Goal: Task Accomplishment & Management: Manage account settings

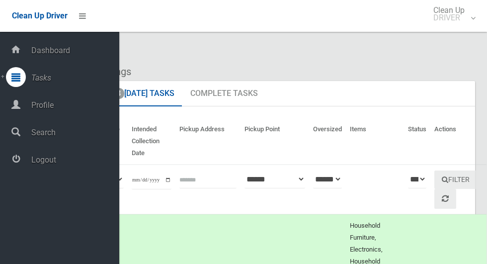
click at [35, 164] on span "Logout" at bounding box center [73, 159] width 91 height 9
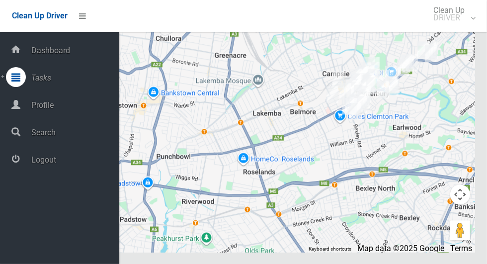
scroll to position [5220, 0]
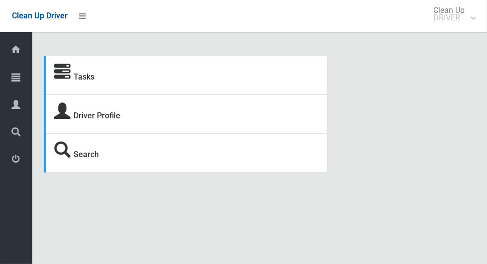
click at [12, 82] on icon at bounding box center [15, 77] width 9 height 20
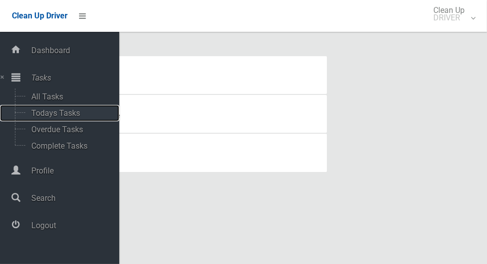
click at [36, 115] on span "Todays Tasks" at bounding box center [69, 112] width 82 height 9
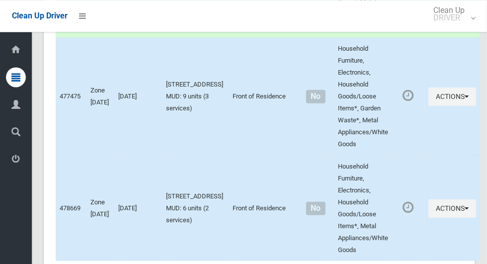
scroll to position [4388, 0]
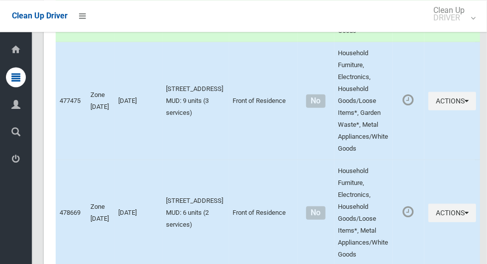
click at [12, 165] on icon at bounding box center [15, 159] width 9 height 20
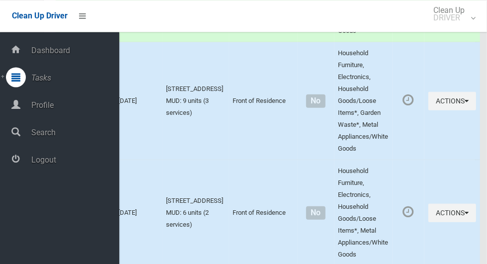
click at [32, 164] on span "Logout" at bounding box center [73, 159] width 91 height 9
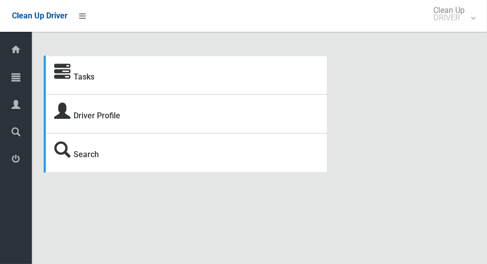
click at [11, 80] on div at bounding box center [16, 77] width 20 height 20
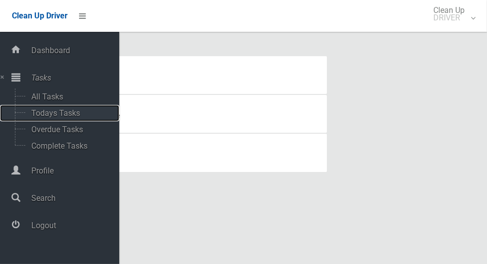
click at [26, 116] on link "Todays Tasks" at bounding box center [59, 113] width 119 height 16
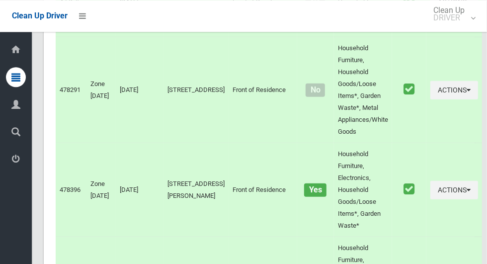
scroll to position [4101, 0]
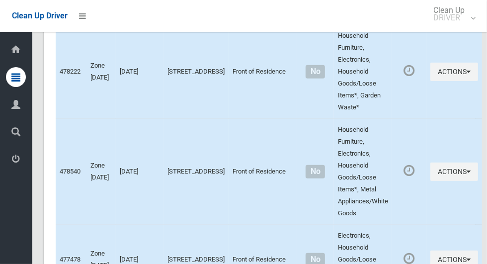
click at [12, 164] on icon at bounding box center [15, 159] width 9 height 20
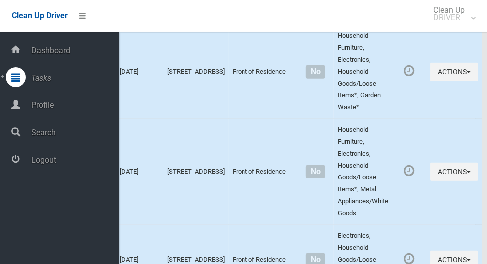
click at [37, 164] on span "Logout" at bounding box center [73, 159] width 91 height 9
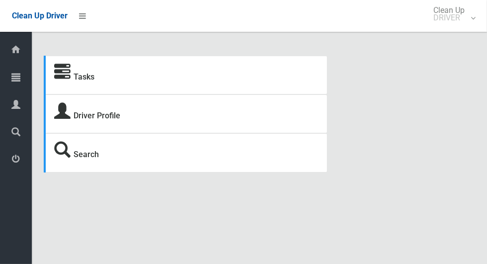
click at [14, 77] on icon at bounding box center [15, 77] width 9 height 20
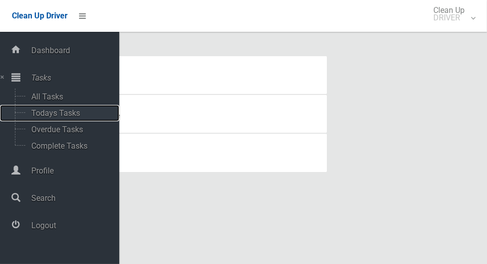
click at [34, 114] on span "Todays Tasks" at bounding box center [69, 112] width 82 height 9
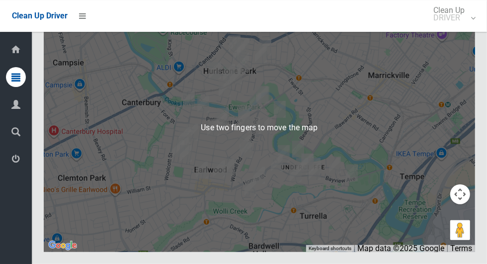
scroll to position [4220, 0]
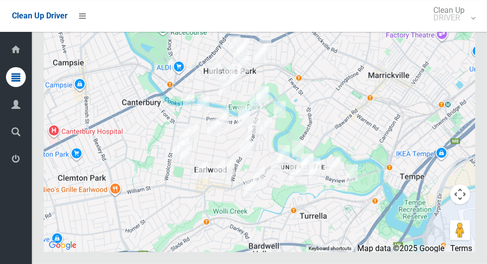
click at [12, 168] on icon at bounding box center [15, 159] width 9 height 20
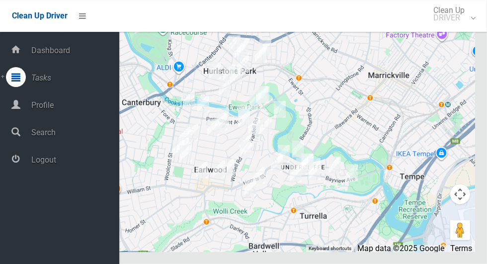
click at [68, 162] on span "Logout" at bounding box center [73, 159] width 91 height 9
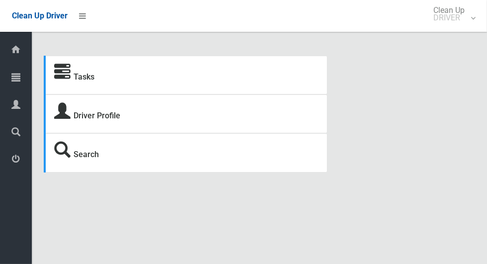
click at [17, 82] on icon at bounding box center [15, 77] width 9 height 20
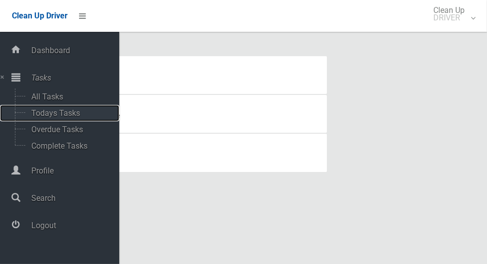
click at [96, 114] on span "Todays Tasks" at bounding box center [69, 112] width 82 height 9
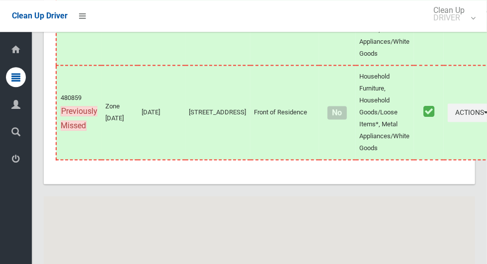
scroll to position [5114, 0]
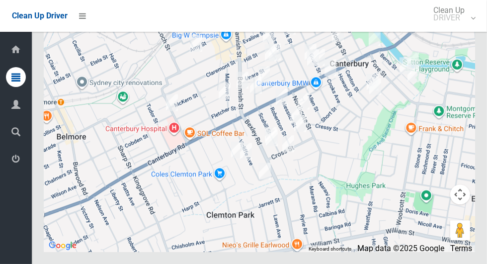
click at [12, 161] on icon at bounding box center [15, 159] width 9 height 20
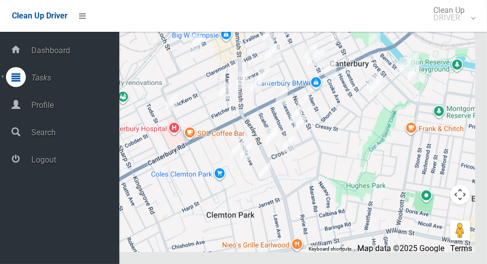
click at [43, 159] on span "Logout" at bounding box center [73, 159] width 91 height 9
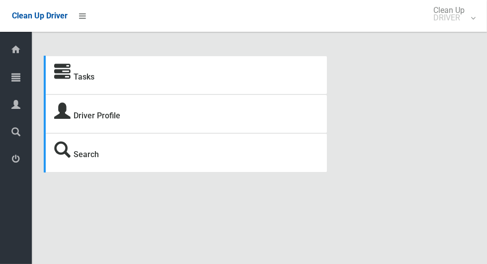
click at [12, 83] on icon at bounding box center [15, 77] width 9 height 20
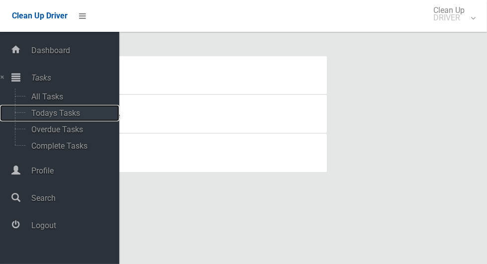
click at [32, 116] on span "Todays Tasks" at bounding box center [69, 112] width 82 height 9
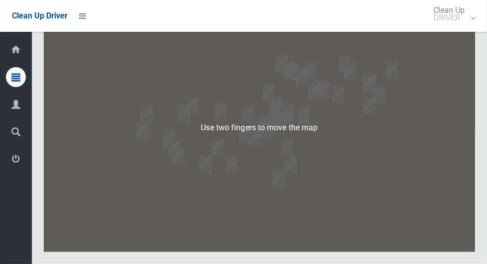
scroll to position [4685, 0]
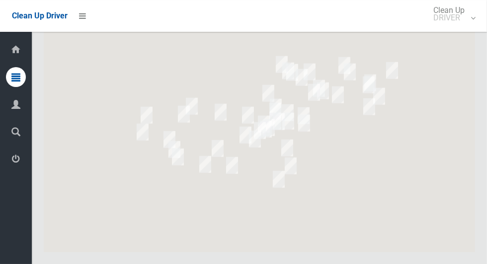
click at [12, 163] on icon at bounding box center [15, 159] width 9 height 20
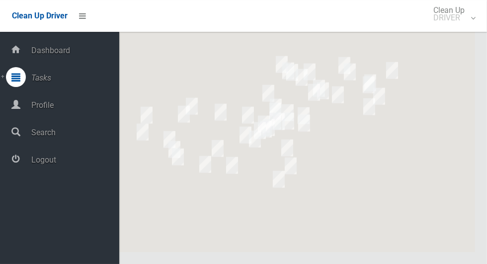
click at [35, 162] on span "Logout" at bounding box center [73, 159] width 91 height 9
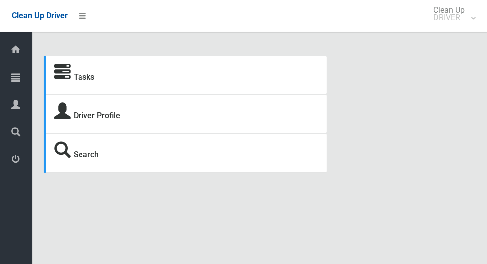
click at [12, 79] on icon at bounding box center [15, 77] width 9 height 20
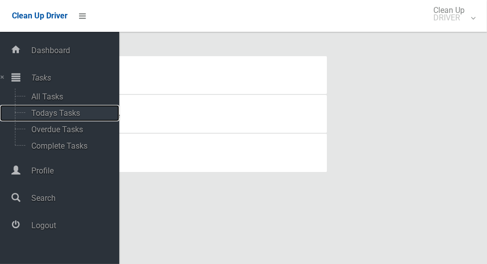
click at [37, 115] on span "Todays Tasks" at bounding box center [69, 112] width 82 height 9
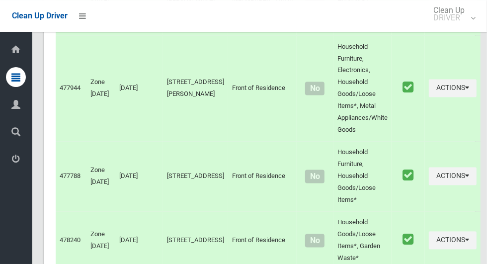
scroll to position [4220, 0]
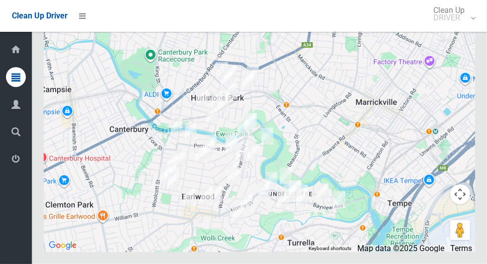
click at [12, 160] on icon at bounding box center [15, 159] width 9 height 20
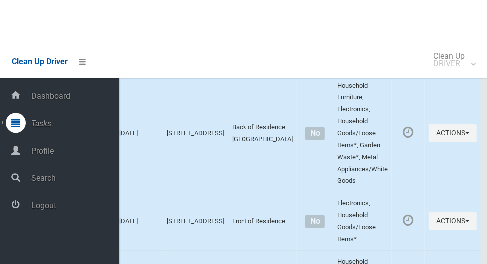
scroll to position [3753, 0]
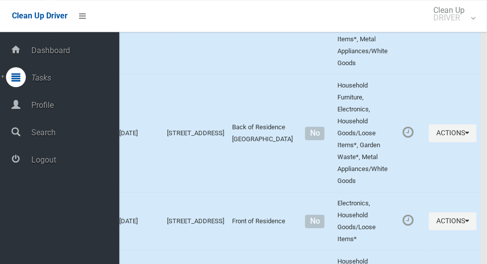
click at [425, 125] on td "Actions Complete Booking View Booking Details" at bounding box center [453, 134] width 56 height 118
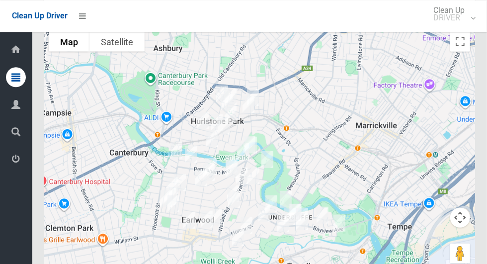
scroll to position [4220, 0]
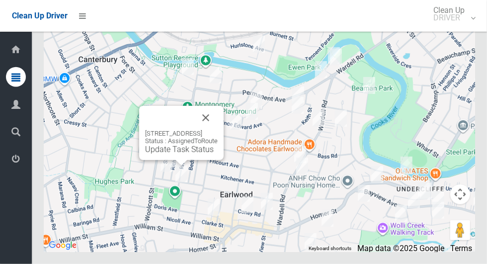
click at [218, 130] on button "Close" at bounding box center [206, 118] width 24 height 24
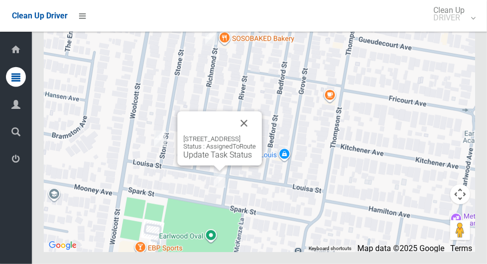
click at [256, 135] on button "Close" at bounding box center [244, 123] width 24 height 24
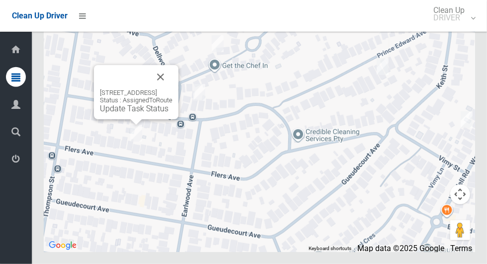
click at [172, 89] on button "Close" at bounding box center [161, 77] width 24 height 24
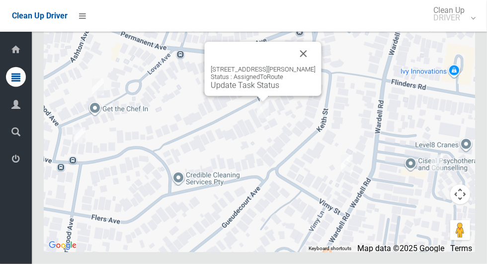
click at [313, 66] on button "Close" at bounding box center [304, 54] width 24 height 24
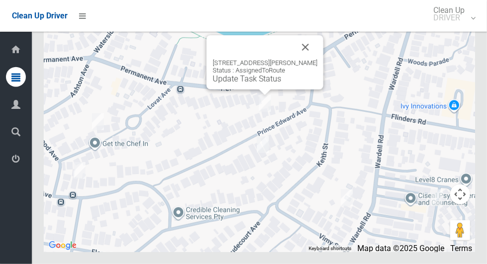
click at [315, 59] on button "Close" at bounding box center [306, 47] width 24 height 24
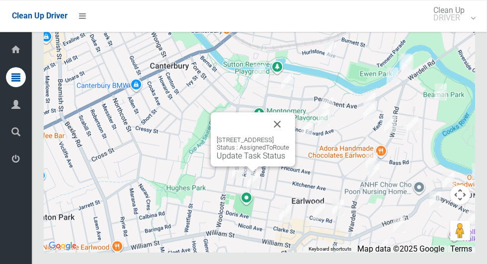
click at [289, 136] on button "Close" at bounding box center [277, 124] width 24 height 24
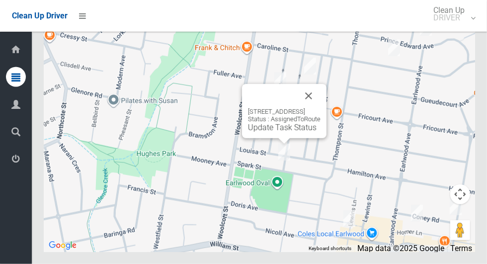
click at [12, 109] on icon at bounding box center [15, 104] width 9 height 20
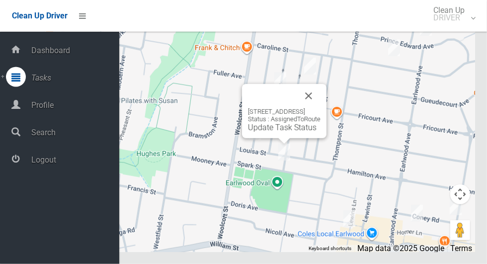
click at [33, 104] on span "Profile" at bounding box center [73, 104] width 91 height 9
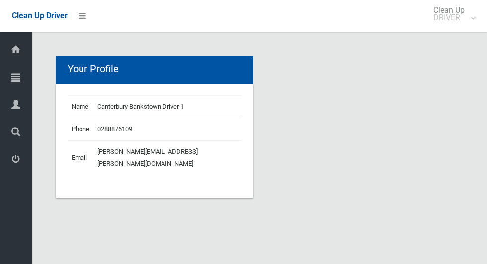
click at [12, 76] on icon at bounding box center [15, 77] width 9 height 20
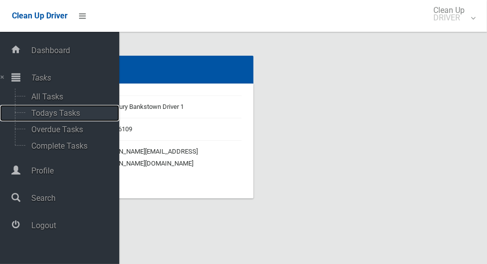
click at [34, 111] on span "Todays Tasks" at bounding box center [69, 112] width 82 height 9
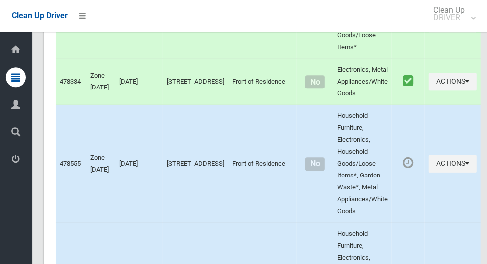
scroll to position [3135, 0]
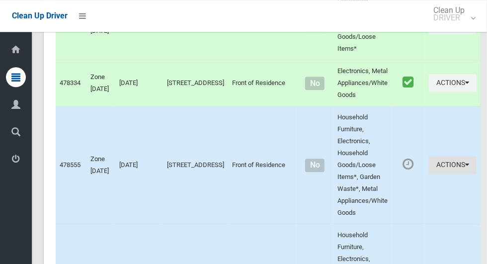
click at [465, 168] on icon "button" at bounding box center [467, 164] width 4 height 7
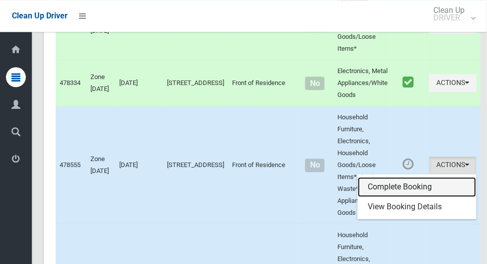
click at [394, 197] on link "Complete Booking" at bounding box center [417, 187] width 118 height 20
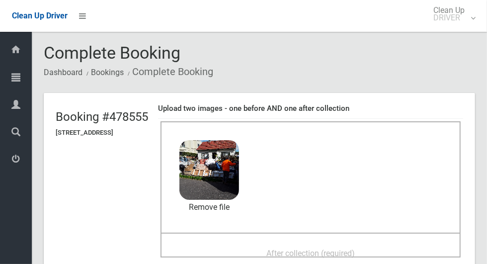
click at [345, 248] on span "After collection (required)" at bounding box center [310, 252] width 88 height 9
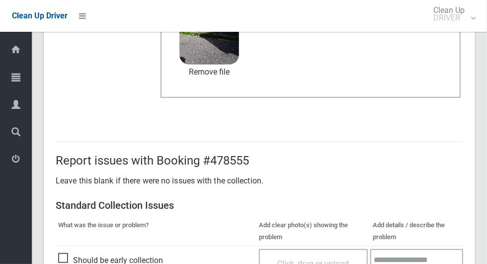
scroll to position [813, 0]
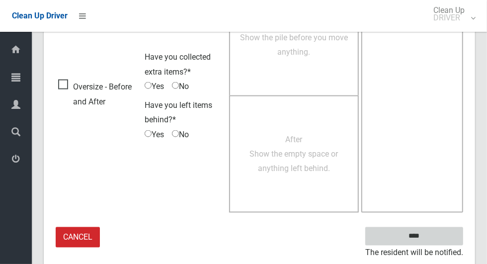
click at [431, 238] on input "****" at bounding box center [414, 236] width 98 height 18
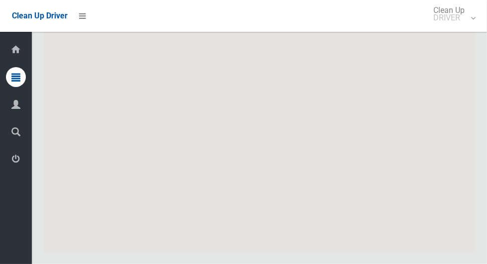
scroll to position [4220, 0]
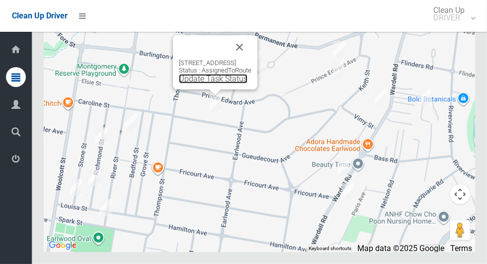
click at [203, 83] on link "Update Task Status" at bounding box center [213, 78] width 69 height 9
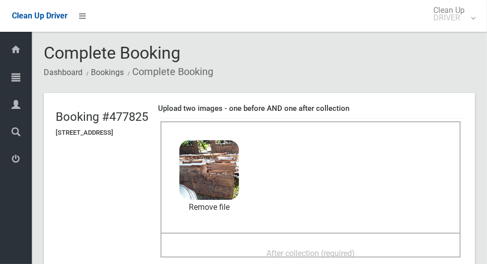
click at [355, 249] on span "After collection (required)" at bounding box center [310, 252] width 88 height 9
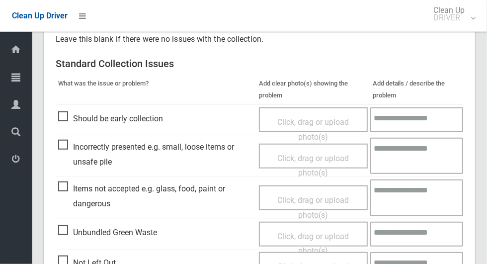
scroll to position [813, 0]
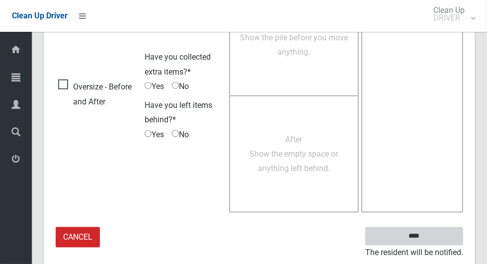
click at [431, 239] on input "****" at bounding box center [414, 236] width 98 height 18
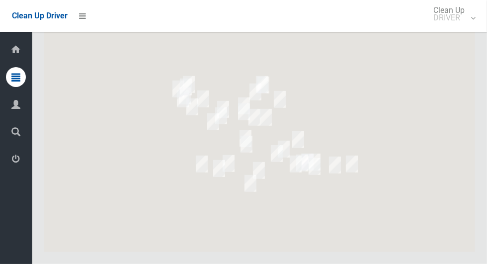
scroll to position [4220, 0]
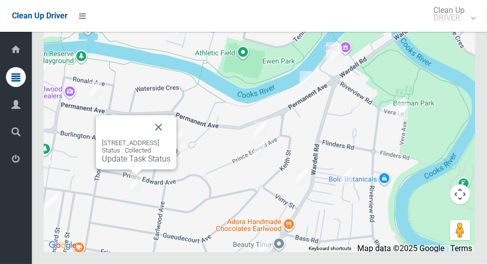
click at [170, 139] on button "Close" at bounding box center [159, 127] width 24 height 24
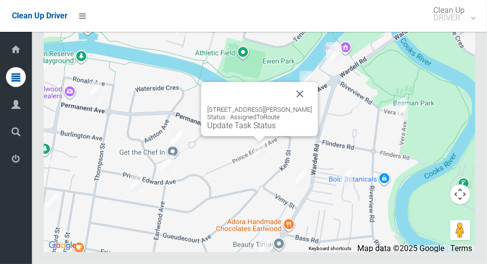
click at [312, 106] on button "Close" at bounding box center [300, 94] width 24 height 24
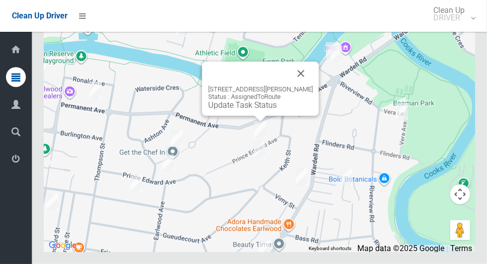
click at [313, 85] on button "Close" at bounding box center [301, 74] width 24 height 24
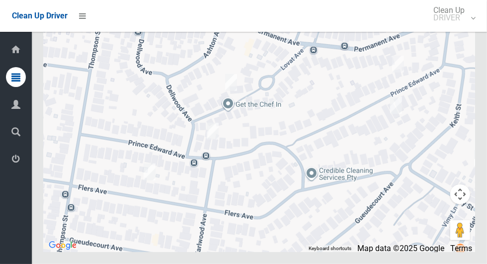
scroll to position [4218, 0]
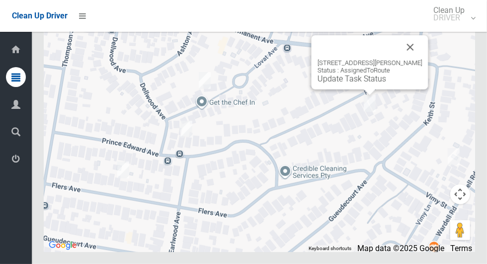
click at [422, 59] on button "Close" at bounding box center [410, 47] width 24 height 24
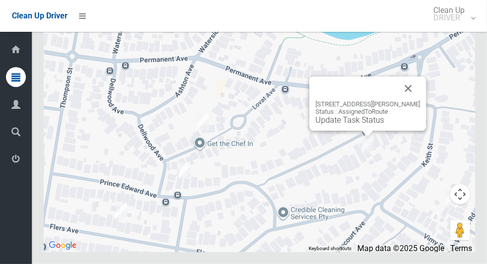
click at [351, 125] on link "Update Task Status" at bounding box center [349, 119] width 69 height 9
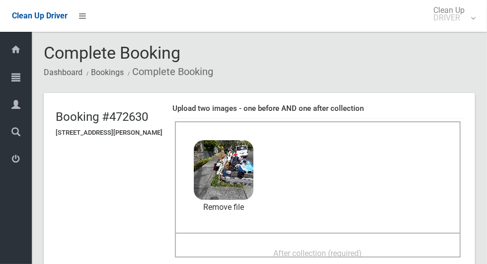
click at [395, 243] on div "After collection (required)" at bounding box center [318, 252] width 264 height 18
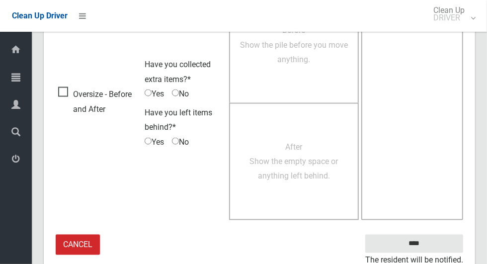
scroll to position [813, 0]
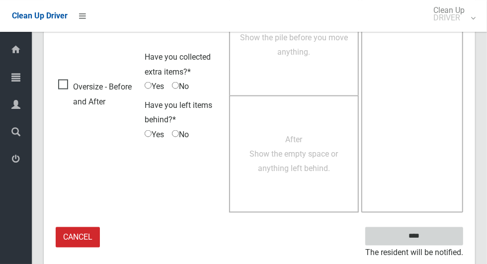
click at [433, 234] on input "****" at bounding box center [414, 236] width 98 height 18
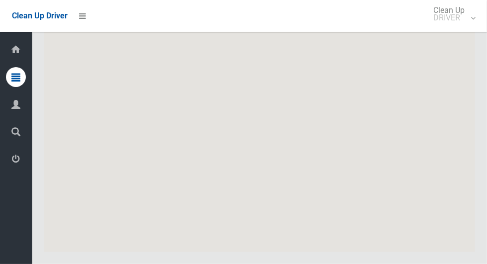
scroll to position [4220, 0]
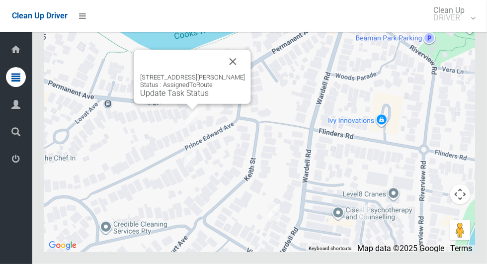
click at [171, 98] on link "Update Task Status" at bounding box center [174, 92] width 69 height 9
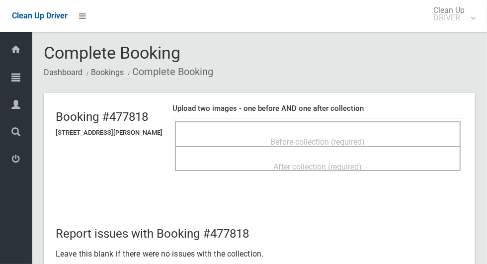
click at [348, 137] on span "Before collection (required)" at bounding box center [318, 141] width 94 height 9
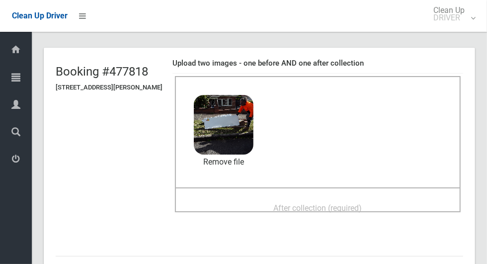
scroll to position [45, 0]
click at [362, 203] on span "After collection (required)" at bounding box center [318, 207] width 88 height 9
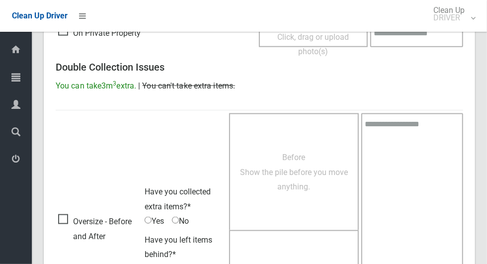
scroll to position [813, 0]
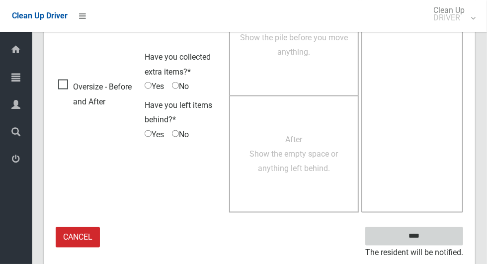
click at [441, 231] on input "****" at bounding box center [414, 236] width 98 height 18
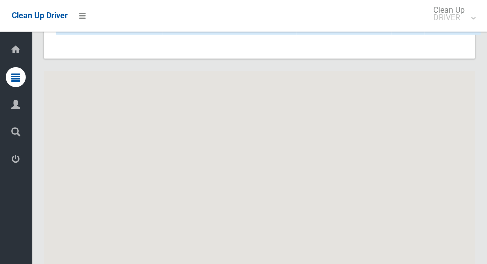
scroll to position [4220, 0]
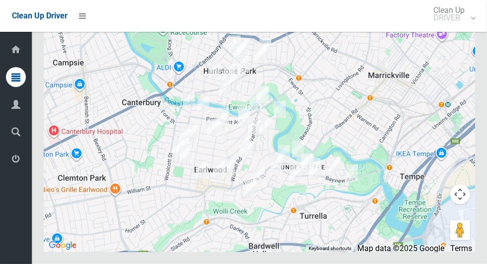
click at [20, 161] on icon at bounding box center [15, 159] width 9 height 20
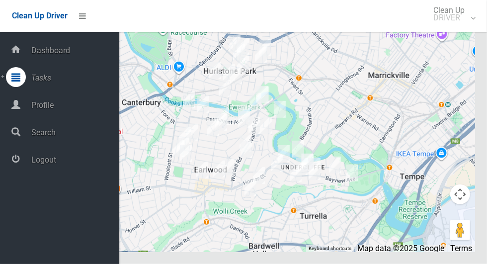
click at [71, 164] on span "Logout" at bounding box center [73, 159] width 91 height 9
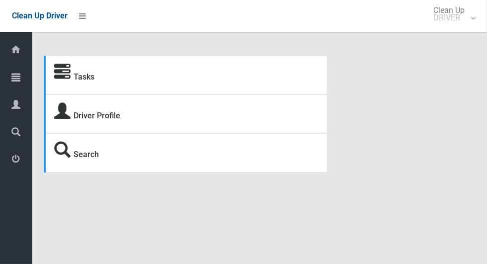
click at [14, 78] on icon at bounding box center [15, 77] width 9 height 20
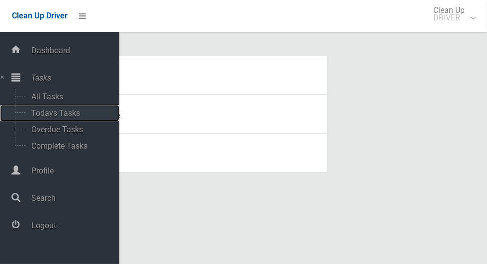
click at [89, 114] on span "Todays Tasks" at bounding box center [69, 112] width 82 height 9
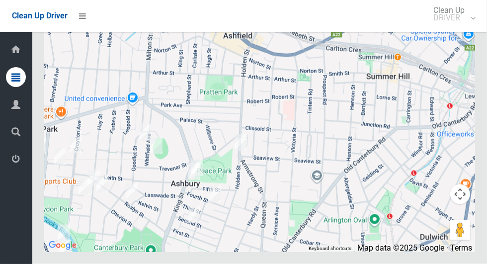
scroll to position [4680, 0]
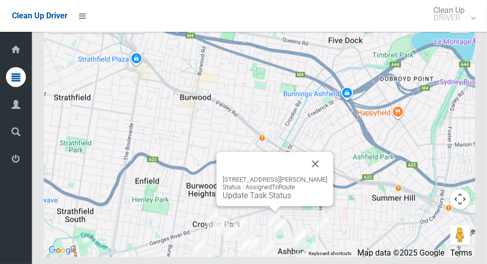
click at [321, 176] on button "Close" at bounding box center [316, 164] width 24 height 24
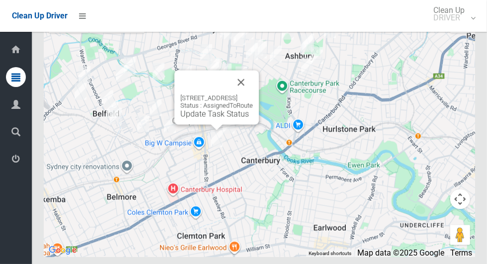
click at [253, 94] on button "Close" at bounding box center [241, 83] width 24 height 24
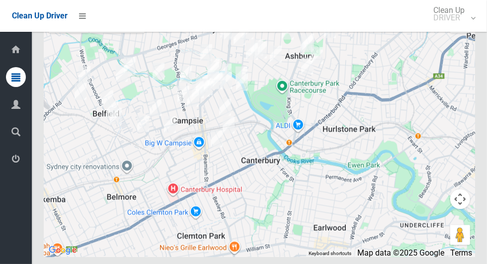
click at [20, 155] on div at bounding box center [16, 159] width 20 height 20
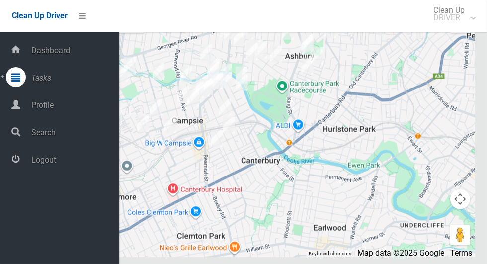
click at [56, 157] on span "Logout" at bounding box center [73, 159] width 91 height 9
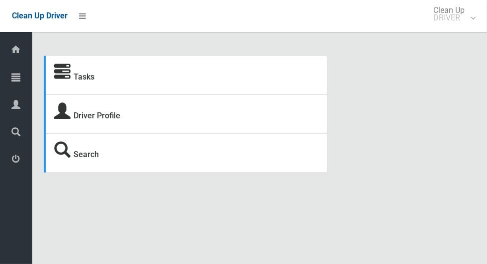
click at [20, 74] on icon at bounding box center [15, 77] width 9 height 20
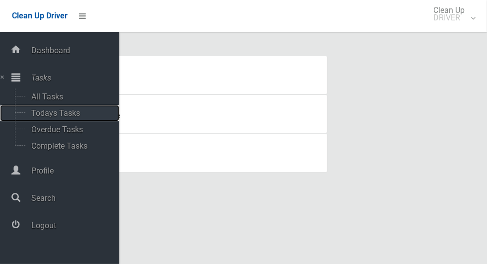
click at [79, 110] on span "Todays Tasks" at bounding box center [69, 112] width 82 height 9
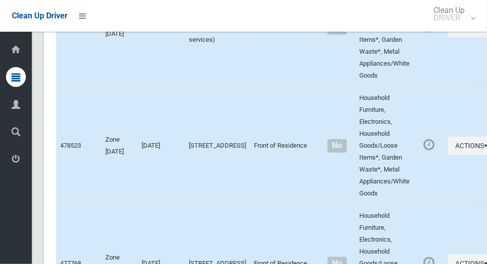
scroll to position [2480, 0]
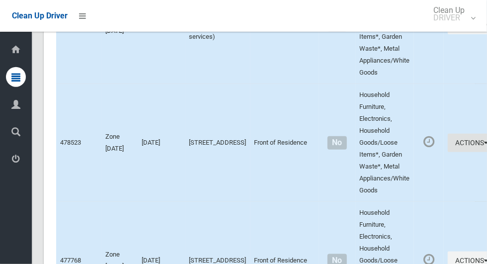
click at [448, 152] on button "Actions" at bounding box center [472, 143] width 48 height 18
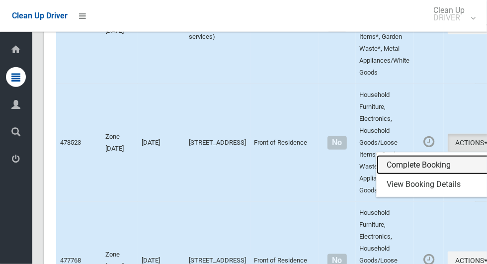
click at [396, 175] on link "Complete Booking" at bounding box center [436, 165] width 118 height 20
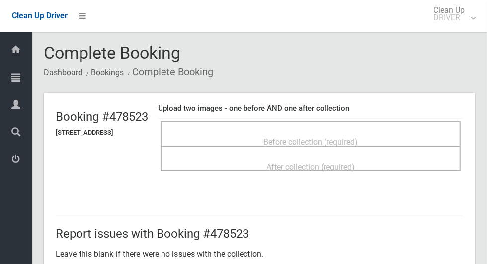
click at [358, 137] on span "Before collection (required)" at bounding box center [310, 141] width 94 height 9
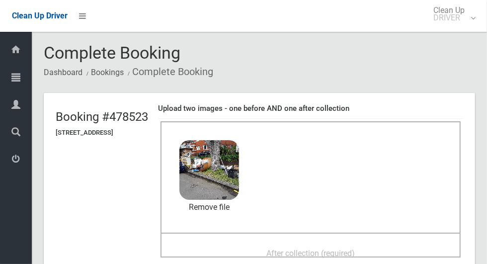
click at [341, 243] on div "After collection (required)" at bounding box center [310, 252] width 278 height 18
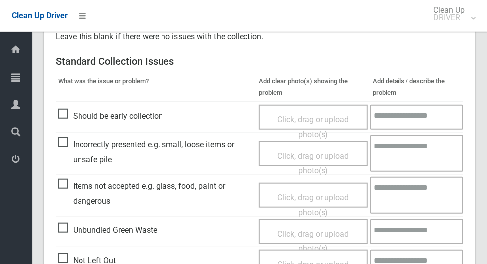
scroll to position [813, 0]
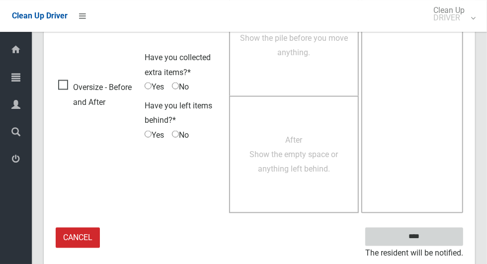
click at [431, 234] on input "****" at bounding box center [414, 236] width 98 height 18
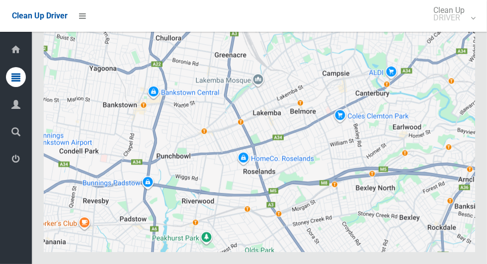
scroll to position [5043, 0]
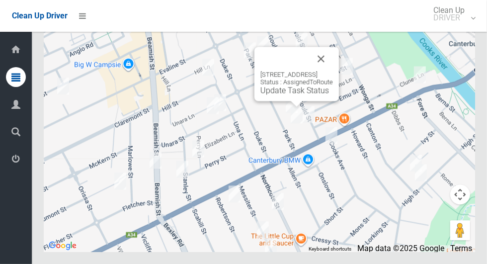
click at [333, 71] on button "Close" at bounding box center [321, 59] width 24 height 24
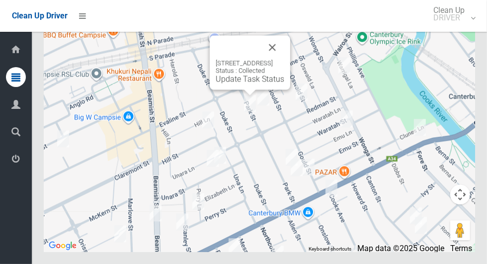
click at [284, 59] on button "Close" at bounding box center [272, 47] width 24 height 24
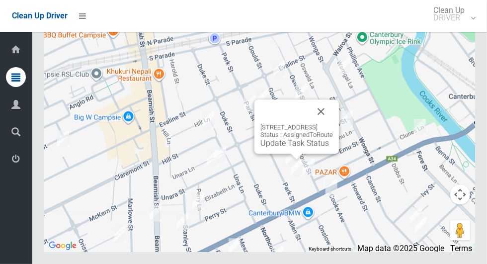
click at [333, 123] on button "Close" at bounding box center [321, 111] width 24 height 24
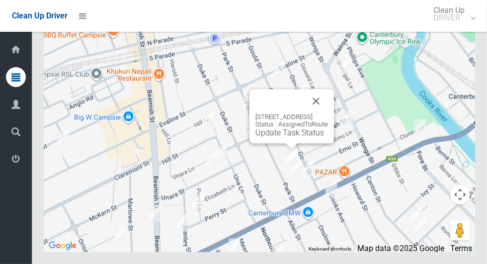
click at [327, 113] on button "Close" at bounding box center [316, 101] width 24 height 24
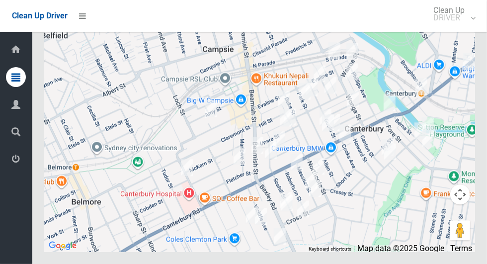
click at [348, 188] on div at bounding box center [259, 127] width 431 height 248
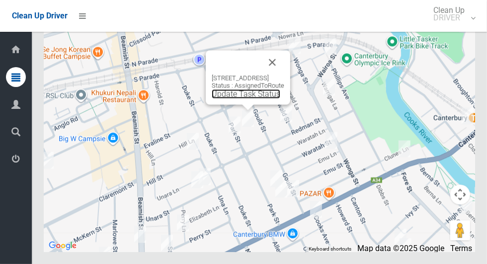
click at [245, 98] on link "Update Task Status" at bounding box center [246, 93] width 69 height 9
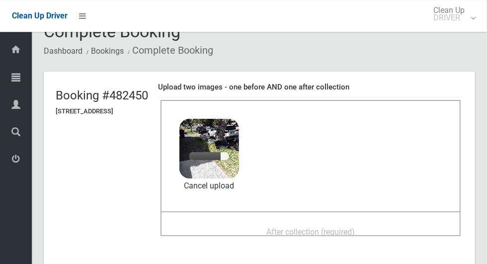
scroll to position [19, 0]
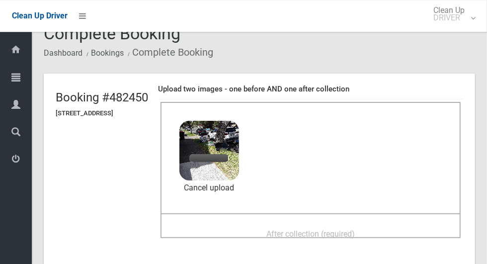
click at [397, 224] on div "After collection (required)" at bounding box center [310, 233] width 278 height 18
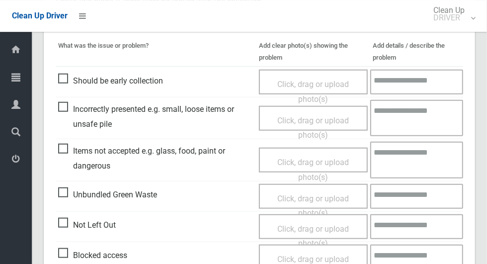
scroll to position [513, 0]
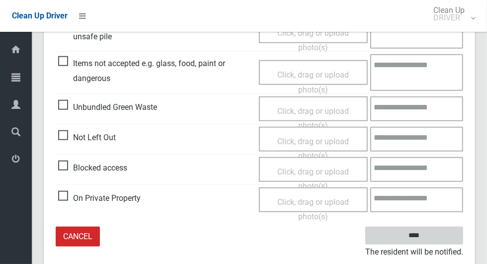
click at [436, 230] on input "****" at bounding box center [414, 236] width 98 height 18
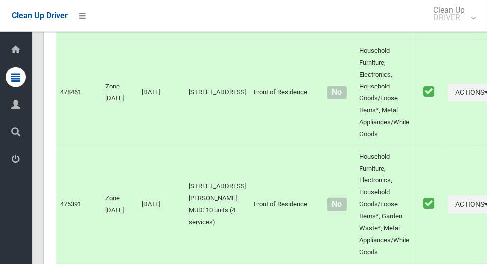
scroll to position [5043, 0]
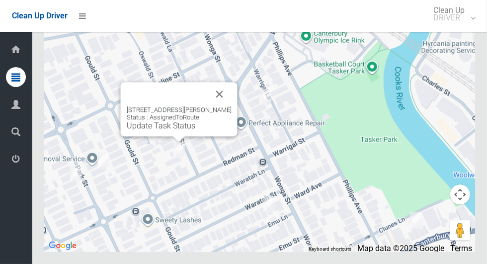
click at [219, 106] on button "Close" at bounding box center [220, 94] width 24 height 24
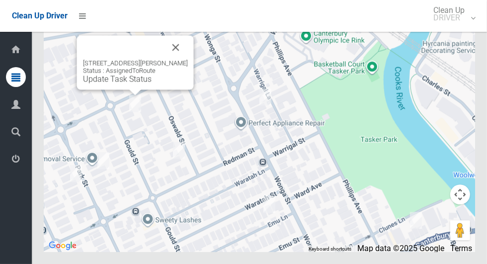
click at [18, 160] on icon at bounding box center [15, 159] width 9 height 20
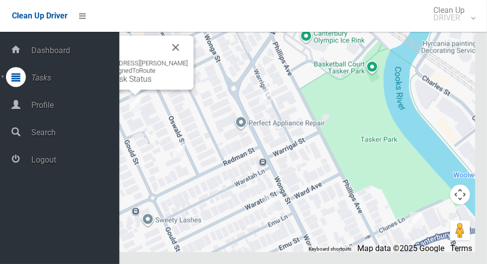
click at [56, 164] on span "Logout" at bounding box center [73, 159] width 91 height 9
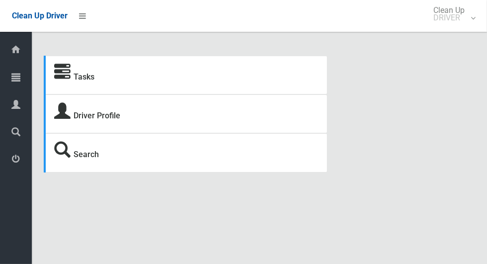
click at [16, 73] on icon at bounding box center [15, 77] width 9 height 20
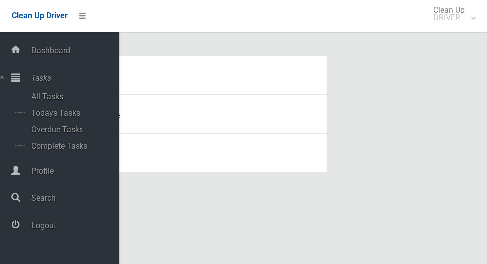
click at [480, 256] on div "Tasks Driver Profile Search Driver Dashboard Dashboard Tasks All Tasks Todays T…" at bounding box center [243, 144] width 487 height 264
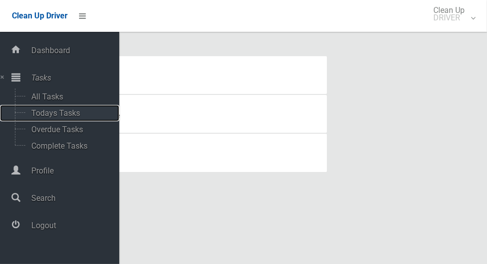
click at [65, 116] on span "Todays Tasks" at bounding box center [69, 112] width 82 height 9
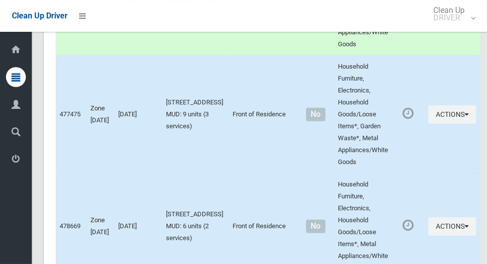
scroll to position [4376, 0]
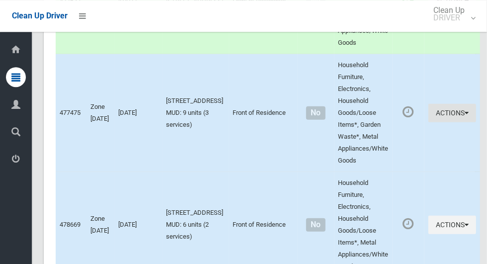
click at [465, 116] on icon "button" at bounding box center [467, 112] width 4 height 7
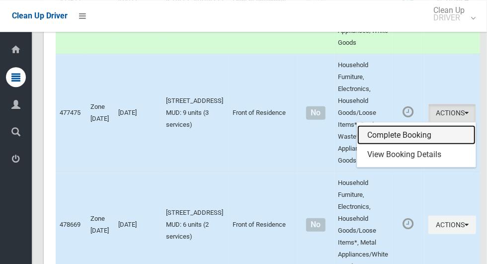
click at [400, 145] on link "Complete Booking" at bounding box center [416, 135] width 118 height 20
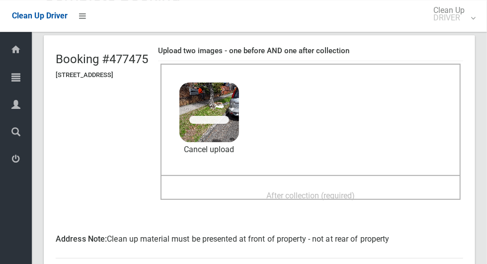
scroll to position [71, 0]
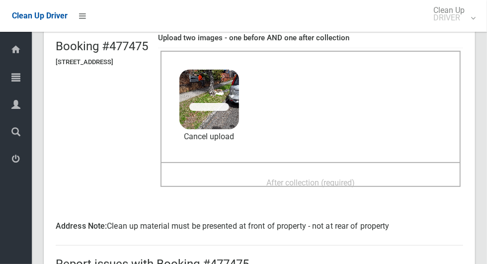
click at [397, 173] on div "After collection (required)" at bounding box center [310, 182] width 278 height 18
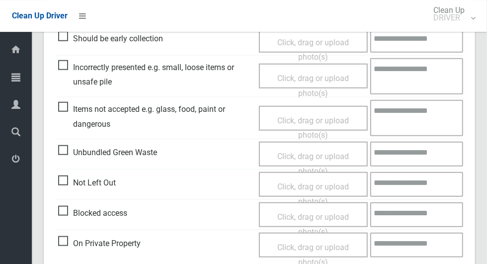
scroll to position [528, 0]
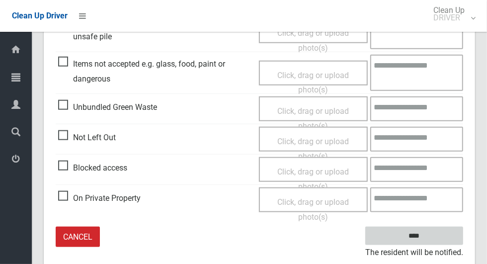
click at [431, 238] on input "****" at bounding box center [414, 236] width 98 height 18
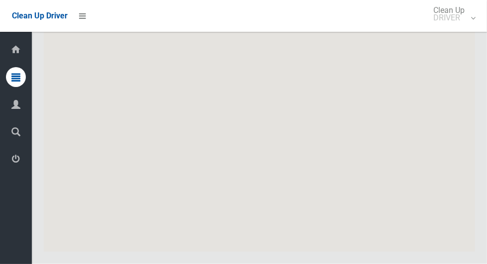
scroll to position [4685, 0]
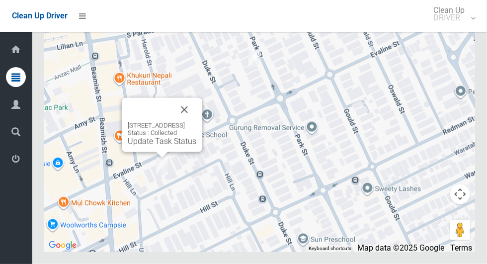
click at [196, 122] on button "Close" at bounding box center [184, 110] width 24 height 24
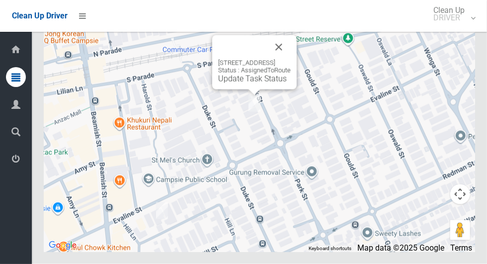
click at [288, 59] on button "Close" at bounding box center [279, 47] width 24 height 24
click at [259, 83] on link "Update Task Status" at bounding box center [252, 78] width 69 height 9
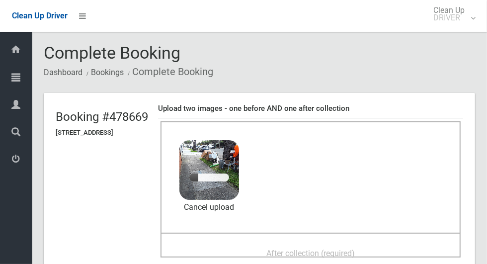
click at [344, 248] on span "After collection (required)" at bounding box center [310, 252] width 88 height 9
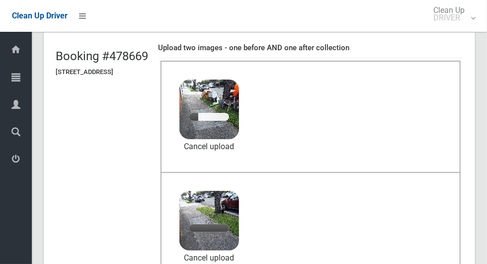
scroll to position [61, 0]
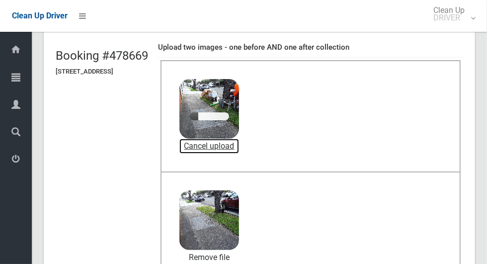
click at [234, 146] on link "Cancel upload" at bounding box center [209, 146] width 60 height 15
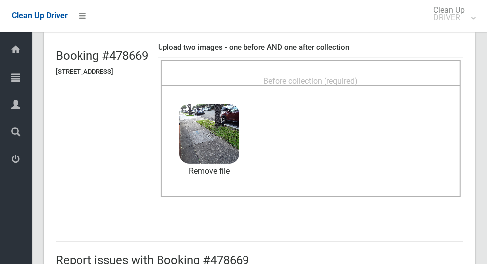
click at [389, 73] on div "Before collection (required)" at bounding box center [310, 80] width 278 height 18
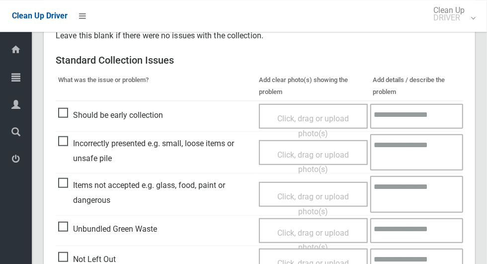
scroll to position [513, 0]
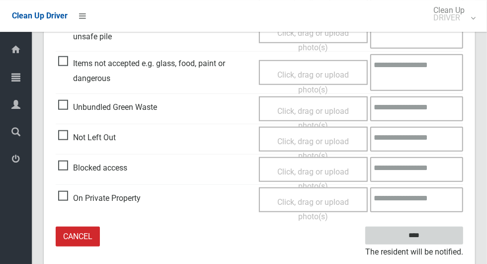
click at [441, 227] on input "****" at bounding box center [414, 236] width 98 height 18
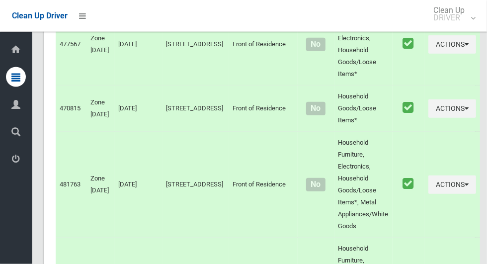
scroll to position [4685, 0]
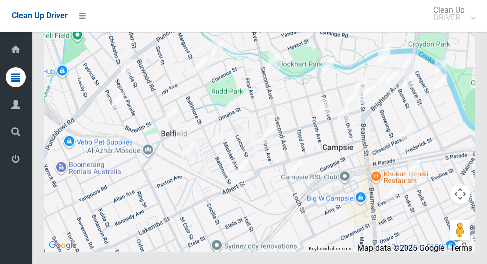
click at [27, 164] on span "Logout" at bounding box center [24, 159] width 3 height 9
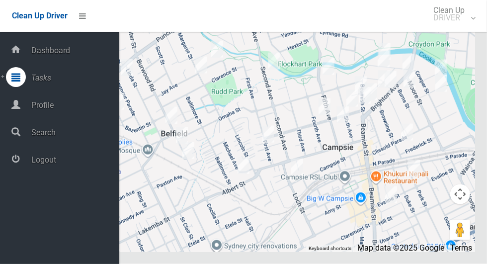
click at [73, 161] on span "Logout" at bounding box center [73, 159] width 91 height 9
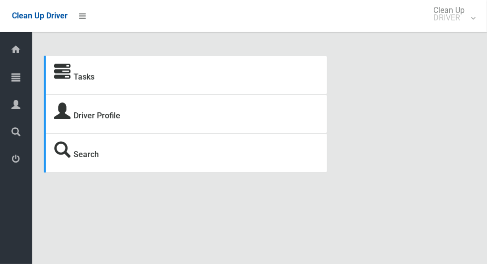
click at [15, 78] on icon at bounding box center [15, 77] width 9 height 20
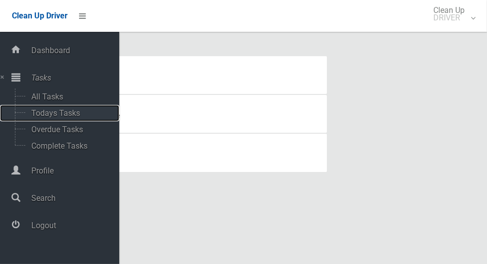
click at [93, 111] on span "Todays Tasks" at bounding box center [69, 112] width 82 height 9
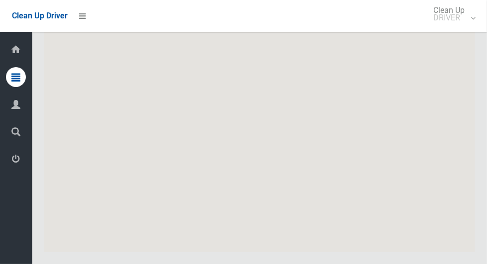
scroll to position [5043, 0]
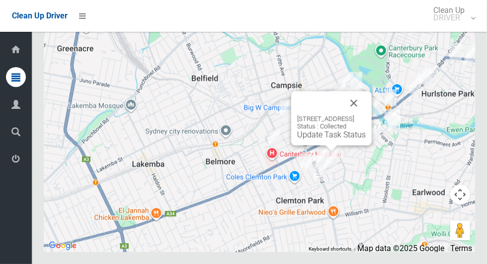
click at [366, 115] on button "Close" at bounding box center [354, 103] width 24 height 24
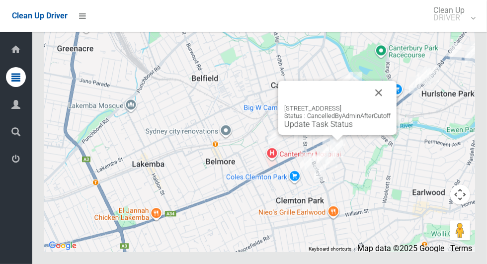
click at [374, 104] on button "Close" at bounding box center [379, 92] width 24 height 24
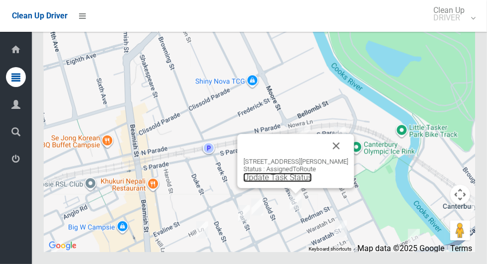
click at [289, 182] on link "Update Task Status" at bounding box center [277, 176] width 69 height 9
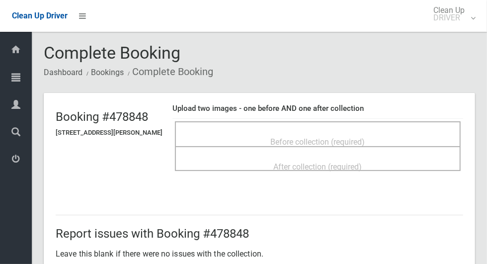
click at [397, 134] on div "Before collection (required)" at bounding box center [318, 141] width 264 height 18
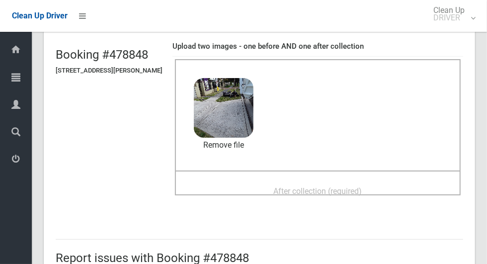
scroll to position [63, 0]
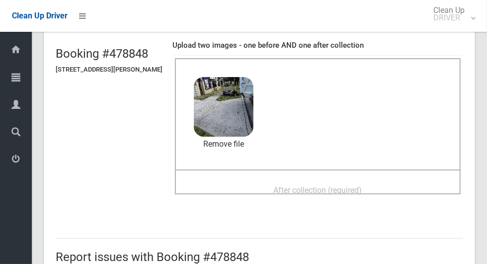
click at [386, 188] on div "After collection (required)" at bounding box center [318, 189] width 264 height 18
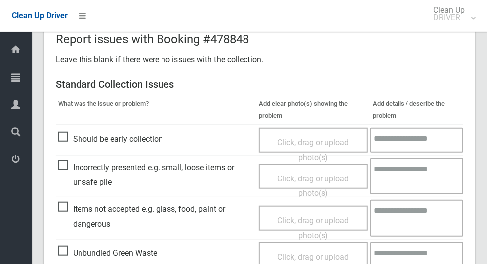
scroll to position [813, 0]
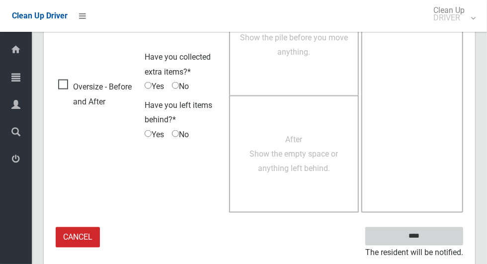
click at [441, 229] on input "****" at bounding box center [414, 236] width 98 height 18
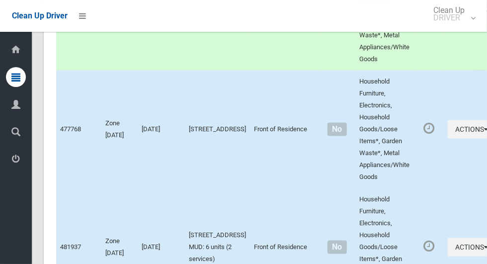
scroll to position [5043, 0]
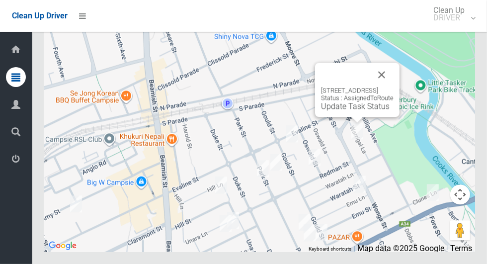
click at [393, 86] on button "Close" at bounding box center [382, 75] width 24 height 24
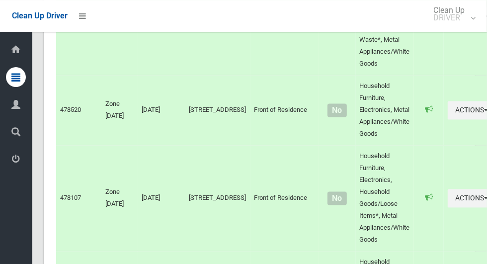
scroll to position [0, 0]
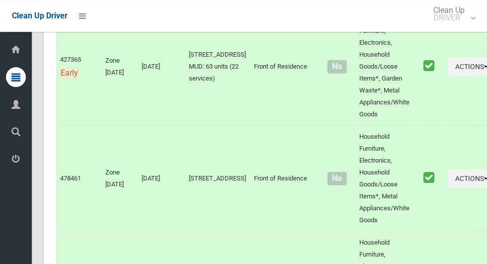
scroll to position [5043, 0]
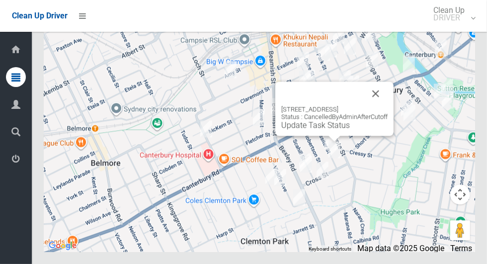
click at [380, 105] on button "Close" at bounding box center [376, 93] width 24 height 24
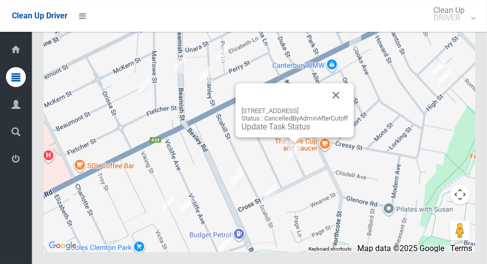
click at [342, 107] on button "Close" at bounding box center [336, 95] width 24 height 24
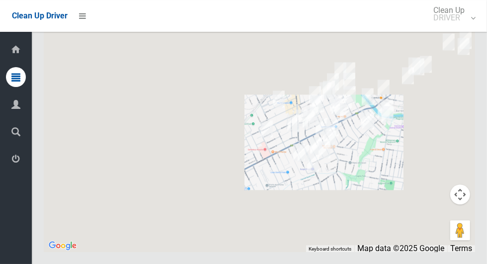
click at [20, 166] on icon at bounding box center [15, 159] width 9 height 20
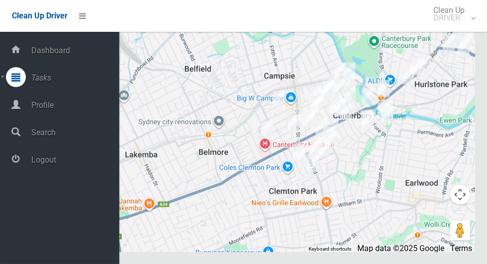
click at [50, 164] on span "Logout" at bounding box center [73, 159] width 91 height 9
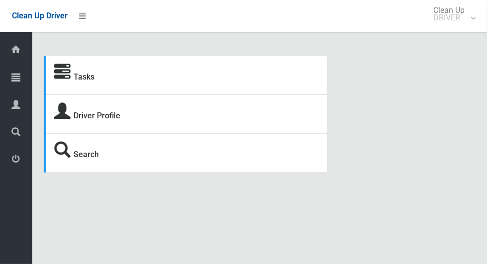
click at [17, 77] on icon at bounding box center [15, 77] width 9 height 20
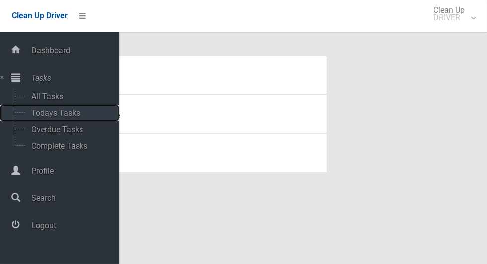
click at [79, 112] on span "Todays Tasks" at bounding box center [69, 112] width 82 height 9
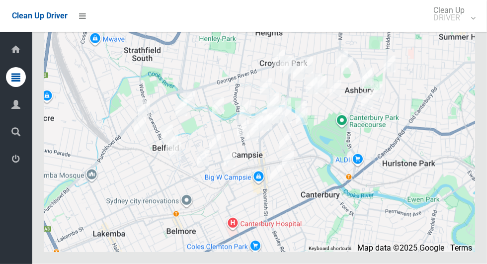
scroll to position [4685, 0]
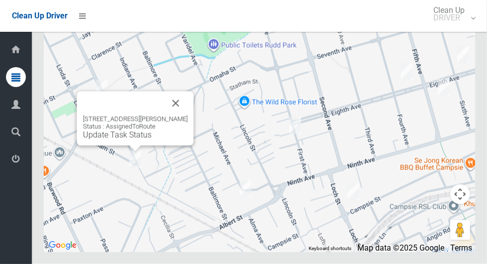
click at [170, 115] on button "Close" at bounding box center [176, 103] width 24 height 24
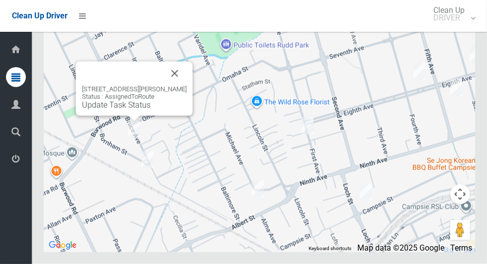
click at [170, 85] on button "Close" at bounding box center [175, 74] width 24 height 24
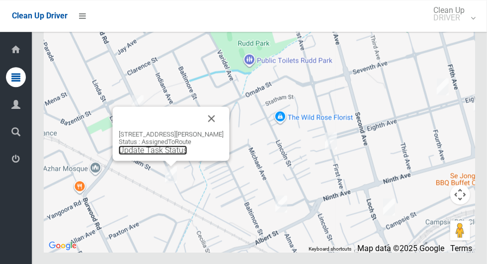
click at [176, 155] on link "Update Task Status" at bounding box center [153, 149] width 69 height 9
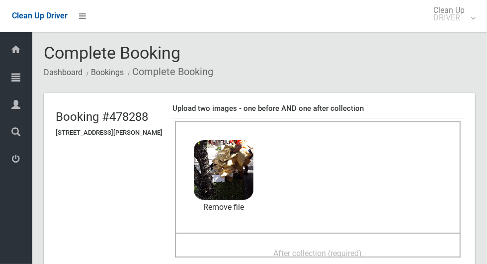
click at [12, 163] on icon at bounding box center [15, 159] width 9 height 20
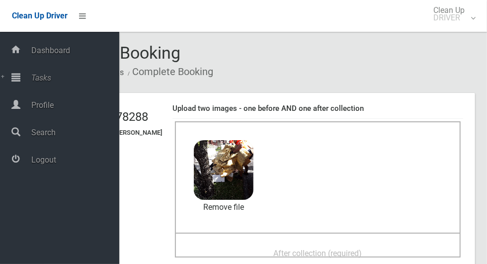
click at [41, 158] on span "Logout" at bounding box center [73, 159] width 91 height 9
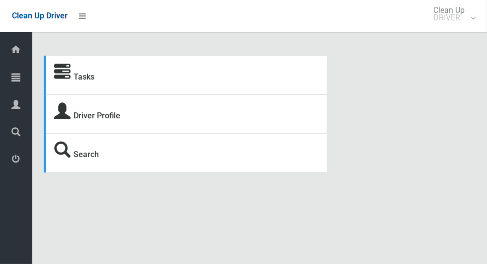
click at [12, 74] on icon at bounding box center [15, 77] width 9 height 20
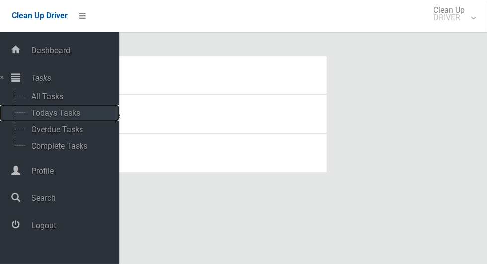
click at [32, 114] on span "Todays Tasks" at bounding box center [69, 112] width 82 height 9
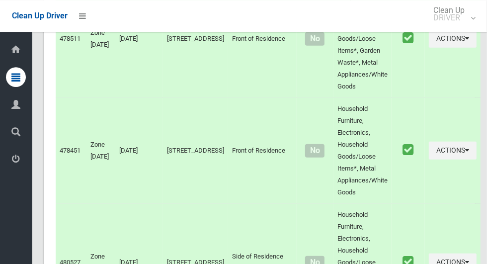
scroll to position [4220, 0]
